Goal: Find specific page/section: Locate a particular part of the current website

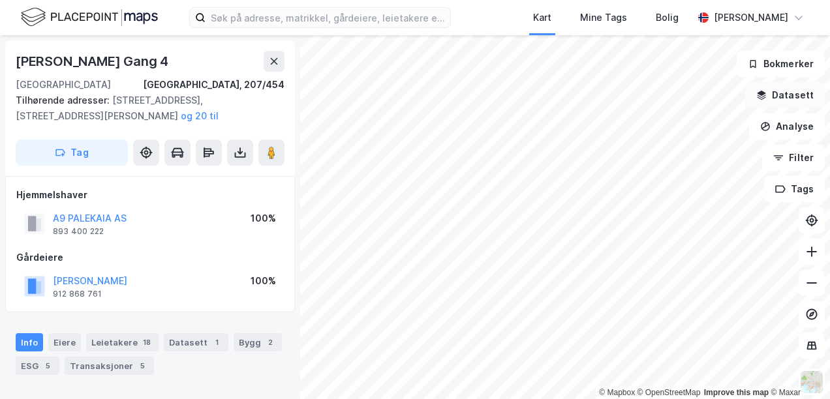
click at [776, 97] on button "Datasett" at bounding box center [785, 95] width 80 height 26
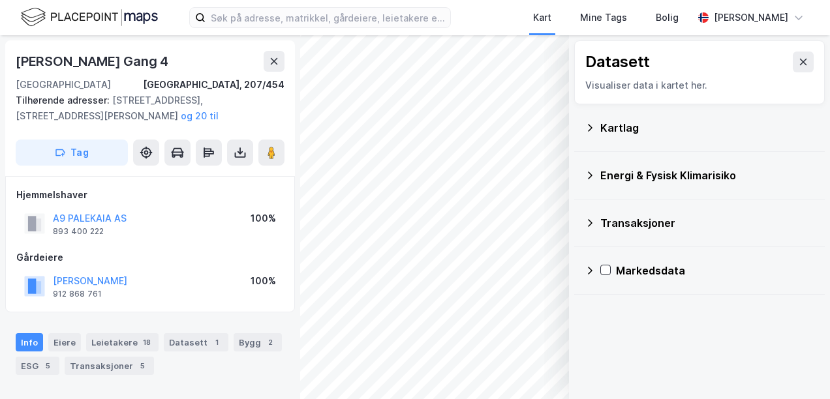
click at [707, 115] on div "Kartlag" at bounding box center [699, 127] width 230 height 31
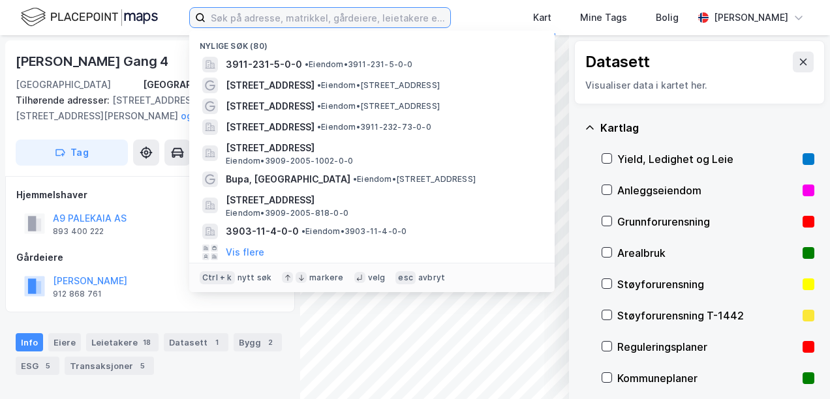
click at [285, 19] on input at bounding box center [327, 18] width 245 height 20
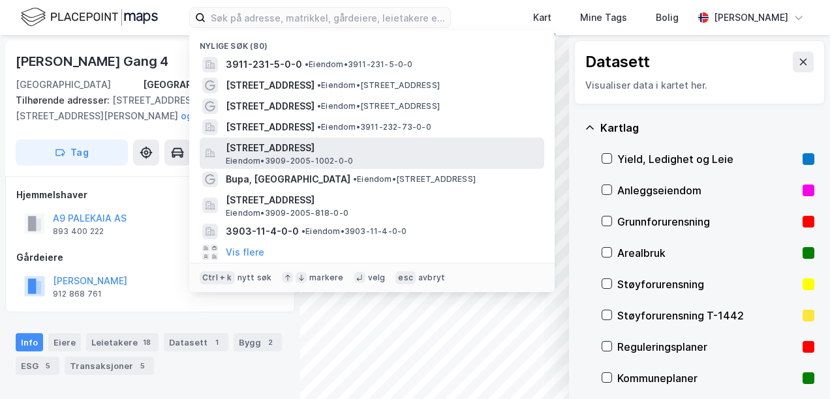
click at [288, 146] on span "[STREET_ADDRESS]" at bounding box center [382, 148] width 313 height 16
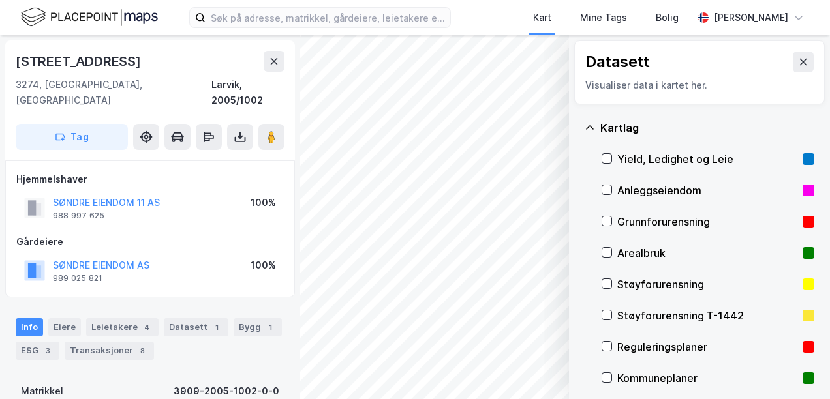
click at [629, 347] on div "Reguleringsplaner" at bounding box center [707, 347] width 180 height 16
click at [484, 344] on div "Layers 1 Tøm Vis" at bounding box center [502, 369] width 124 height 63
